Goal: Task Accomplishment & Management: Use online tool/utility

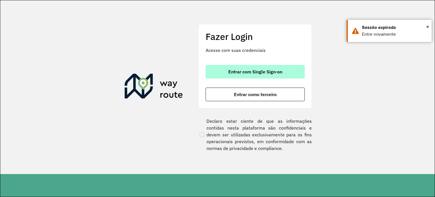
click at [251, 72] on span "Entrar com Single Sign-on" at bounding box center [256, 71] width 54 height 5
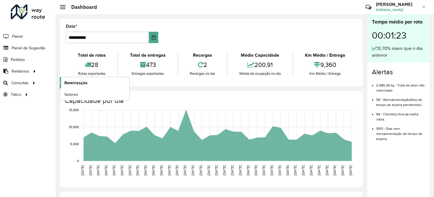
click at [84, 80] on span "Roteirização" at bounding box center [75, 83] width 23 height 6
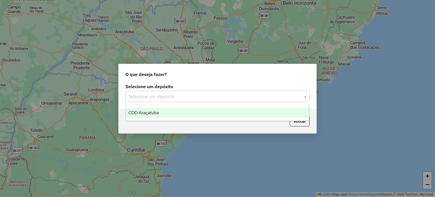
click at [291, 96] on input "text" at bounding box center [211, 96] width 167 height 7
click at [265, 113] on div "CDD Araçatuba" at bounding box center [217, 113] width 183 height 10
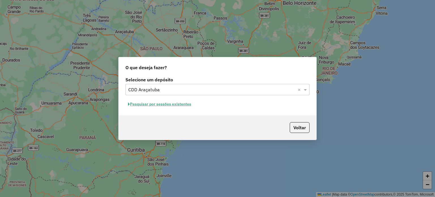
click at [177, 105] on button "Pesquisar por sessões existentes" at bounding box center [160, 104] width 68 height 9
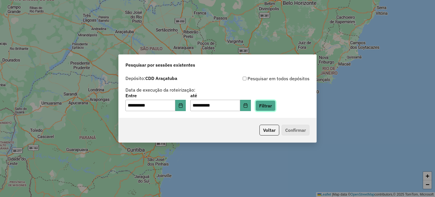
click at [269, 105] on button "Filtrar" at bounding box center [266, 105] width 20 height 11
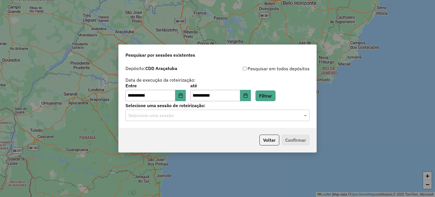
click at [187, 116] on input "text" at bounding box center [211, 115] width 167 height 7
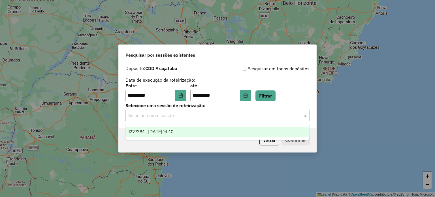
click at [185, 133] on div "1227384 - 11/08/2025 14:40" at bounding box center [217, 132] width 183 height 10
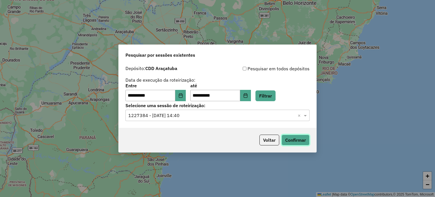
click at [294, 143] on button "Confirmar" at bounding box center [296, 140] width 28 height 11
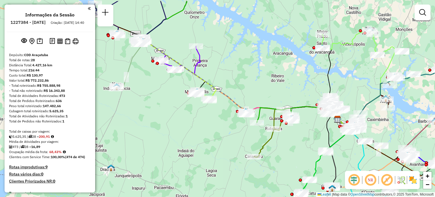
drag, startPoint x: 163, startPoint y: 63, endPoint x: 283, endPoint y: 84, distance: 122.0
click at [283, 84] on div "Janela de atendimento Grade de atendimento Capacidade Transportadoras Veículos …" at bounding box center [217, 98] width 435 height 197
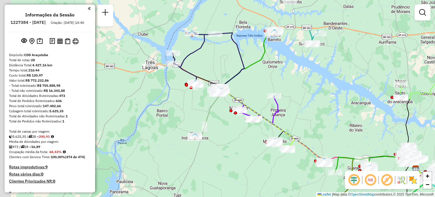
drag, startPoint x: 227, startPoint y: 54, endPoint x: 306, endPoint y: 104, distance: 92.8
click at [306, 104] on div "Janela de atendimento Grade de atendimento Capacidade Transportadoras Veículos …" at bounding box center [217, 98] width 435 height 197
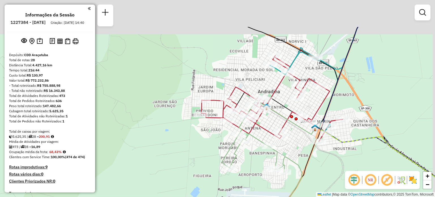
drag, startPoint x: 338, startPoint y: 124, endPoint x: 325, endPoint y: 171, distance: 49.0
click at [325, 171] on div "Janela de atendimento Grade de atendimento Capacidade Transportadoras Veículos …" at bounding box center [217, 98] width 435 height 197
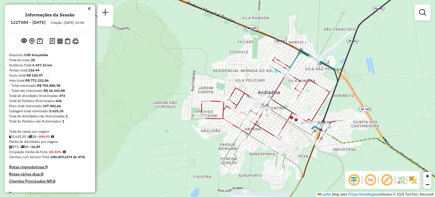
click at [413, 176] on img at bounding box center [413, 179] width 9 height 9
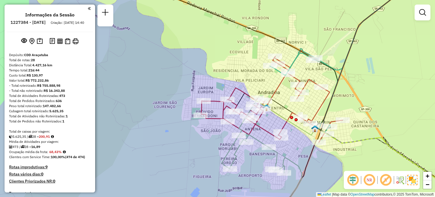
click at [411, 175] on img at bounding box center [413, 180] width 10 height 10
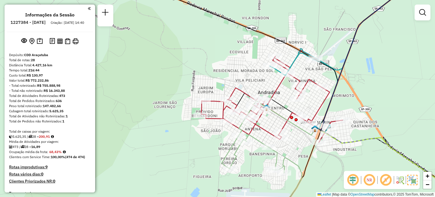
click at [409, 182] on img at bounding box center [413, 180] width 10 height 10
click at [412, 181] on img at bounding box center [413, 179] width 9 height 9
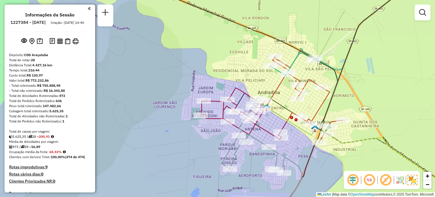
scroll to position [849, 0]
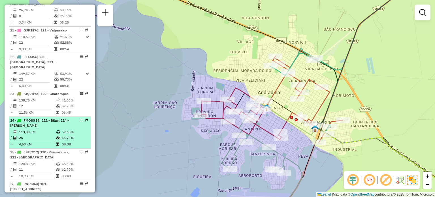
select select "**********"
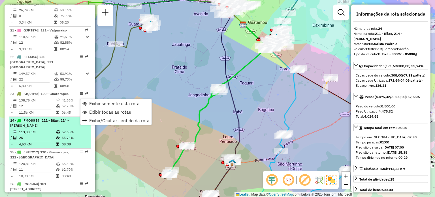
click at [80, 119] on em at bounding box center [81, 120] width 3 height 3
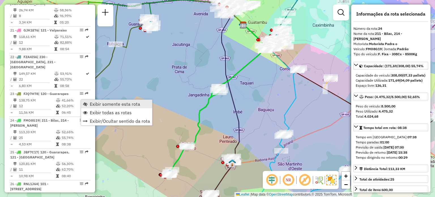
click at [94, 105] on span "Exibir somente esta rota" at bounding box center [115, 104] width 50 height 5
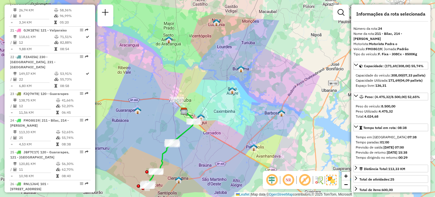
drag, startPoint x: 296, startPoint y: 152, endPoint x: 240, endPoint y: 170, distance: 59.0
click at [240, 170] on div "Janela de atendimento Grade de atendimento Capacidade Transportadoras Veículos …" at bounding box center [217, 98] width 435 height 197
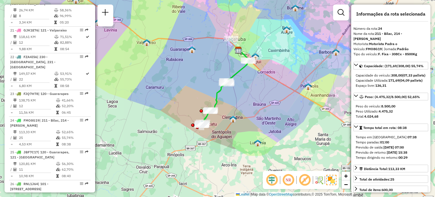
drag, startPoint x: 201, startPoint y: 144, endPoint x: 255, endPoint y: 83, distance: 81.7
click at [255, 83] on div "Janela de atendimento Grade de atendimento Capacidade Transportadoras Veículos …" at bounding box center [217, 98] width 435 height 197
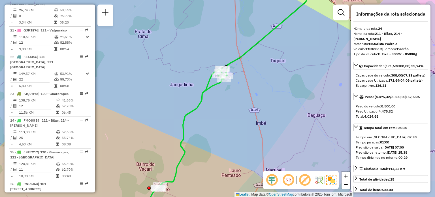
drag, startPoint x: 213, startPoint y: 145, endPoint x: 236, endPoint y: 162, distance: 29.0
click at [236, 162] on div "Janela de atendimento Grade de atendimento Capacidade Transportadoras Veículos …" at bounding box center [217, 98] width 435 height 197
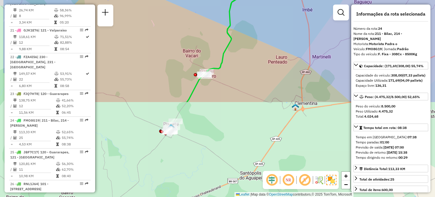
drag, startPoint x: 234, startPoint y: 139, endPoint x: 281, endPoint y: 24, distance: 123.8
click at [281, 24] on div "Janela de atendimento Grade de atendimento Capacidade Transportadoras Veículos …" at bounding box center [217, 98] width 435 height 197
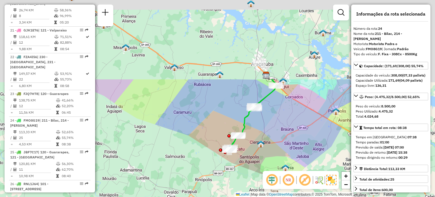
drag, startPoint x: 281, startPoint y: 24, endPoint x: 257, endPoint y: 123, distance: 102.0
click at [257, 123] on div "Janela de atendimento Grade de atendimento Capacidade Transportadoras Veículos …" at bounding box center [217, 98] width 435 height 197
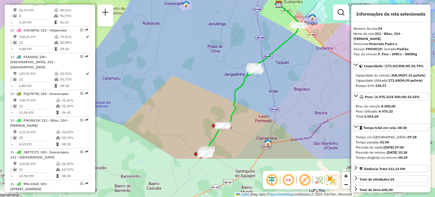
drag, startPoint x: 331, startPoint y: 136, endPoint x: 306, endPoint y: 78, distance: 63.1
click at [306, 78] on div "Janela de atendimento Grade de atendimento Capacidade Transportadoras Veículos …" at bounding box center [217, 98] width 435 height 197
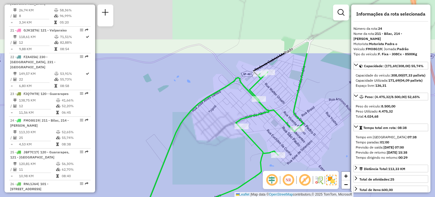
drag, startPoint x: 262, startPoint y: 17, endPoint x: 271, endPoint y: 91, distance: 74.5
click at [271, 91] on div "Janela de atendimento Grade de atendimento Capacidade Transportadoras Veículos …" at bounding box center [217, 98] width 435 height 197
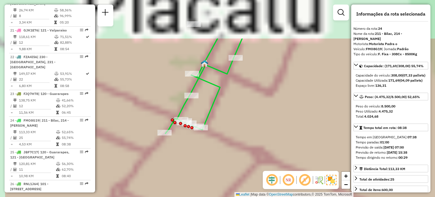
drag, startPoint x: 207, startPoint y: 77, endPoint x: 257, endPoint y: 138, distance: 79.0
click at [257, 138] on div "Janela de atendimento Grade de atendimento Capacidade Transportadoras Veículos …" at bounding box center [217, 98] width 435 height 197
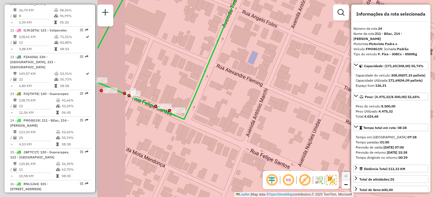
drag, startPoint x: 187, startPoint y: 119, endPoint x: 328, endPoint y: 123, distance: 141.2
click at [328, 123] on div "Janela de atendimento Grade de atendimento Capacidade Transportadoras Veículos …" at bounding box center [217, 98] width 435 height 197
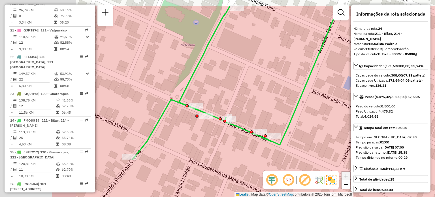
drag, startPoint x: 143, startPoint y: 145, endPoint x: 270, endPoint y: 181, distance: 131.9
click at [270, 181] on hb-router-mapa "Informações da Sessão 1227384 - 11/08/2025 Criação: 09/08/2025 14:40 Depósito: …" at bounding box center [217, 98] width 435 height 197
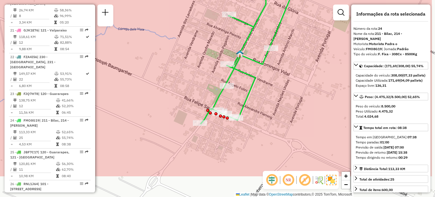
drag, startPoint x: 333, startPoint y: 143, endPoint x: 287, endPoint y: 102, distance: 61.7
click at [287, 102] on div "Janela de atendimento Grade de atendimento Capacidade Transportadoras Veículos …" at bounding box center [217, 98] width 435 height 197
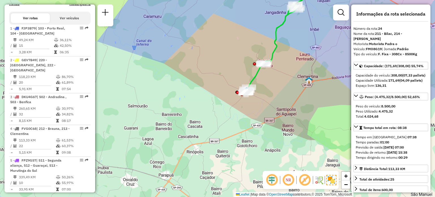
scroll to position [200, 0]
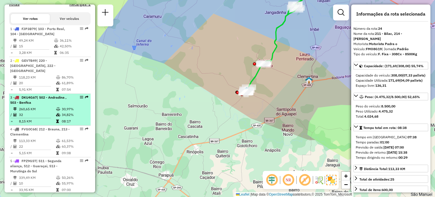
click at [73, 98] on div "3 - DKU4G67 | 502 - Andradina , 503 - Benfica" at bounding box center [49, 100] width 79 height 10
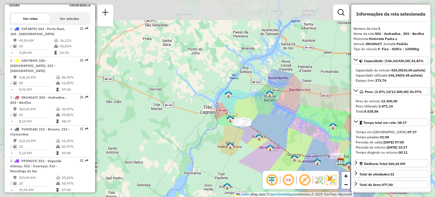
drag, startPoint x: 120, startPoint y: 96, endPoint x: 240, endPoint y: 132, distance: 124.8
click at [240, 132] on div "Janela de atendimento Grade de atendimento Capacidade Transportadoras Veículos …" at bounding box center [217, 98] width 435 height 197
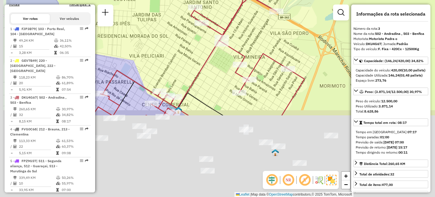
drag, startPoint x: 243, startPoint y: 145, endPoint x: 293, endPoint y: 44, distance: 113.1
click at [293, 44] on div "Janela de atendimento Grade de atendimento Capacidade Transportadoras Veículos …" at bounding box center [217, 98] width 435 height 197
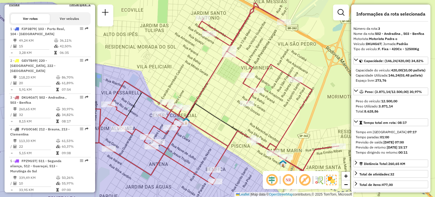
drag, startPoint x: 296, startPoint y: 121, endPoint x: 304, endPoint y: 132, distance: 13.2
click at [304, 132] on div "Janela de atendimento Grade de atendimento Capacidade Transportadoras Veículos …" at bounding box center [217, 98] width 435 height 197
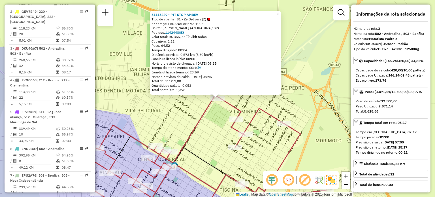
scroll to position [289, 0]
